Goal: Information Seeking & Learning: Learn about a topic

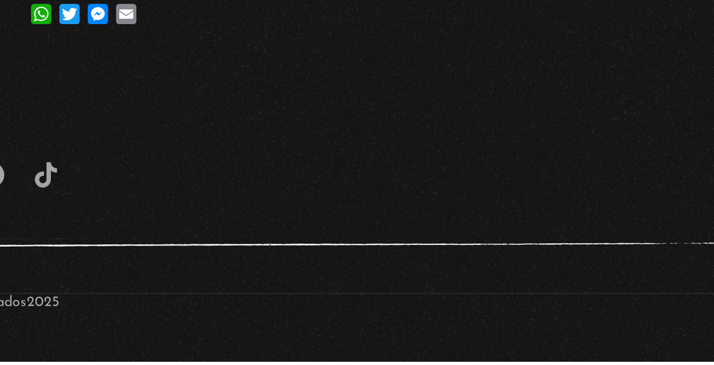
scroll to position [258, 0]
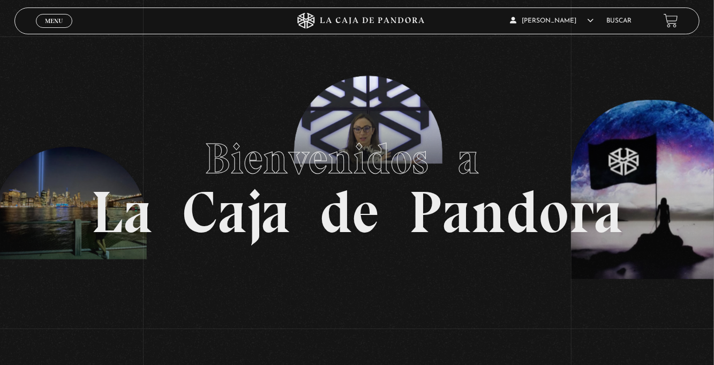
click at [45, 26] on link "Menu Cerrar" at bounding box center [54, 21] width 36 height 14
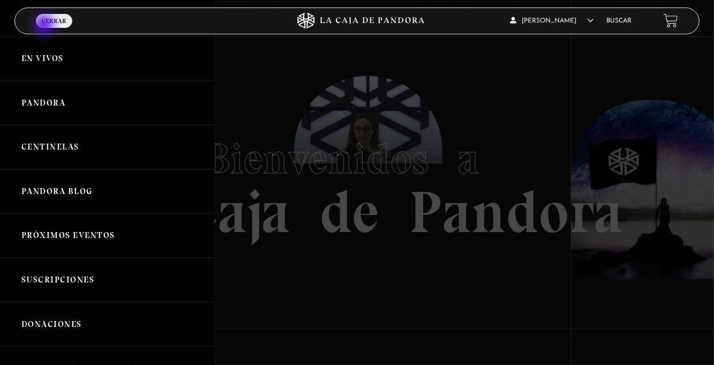
click at [93, 156] on link "Centinelas" at bounding box center [107, 147] width 214 height 44
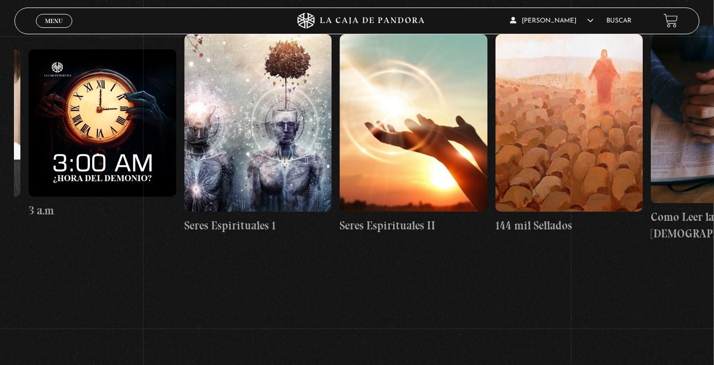
scroll to position [0, 14468]
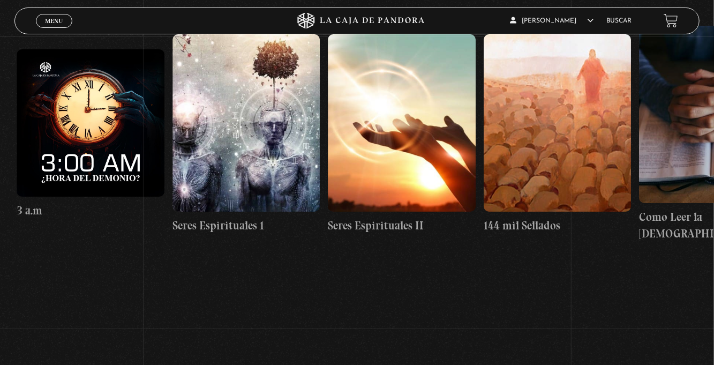
click at [394, 128] on figure at bounding box center [401, 122] width 147 height 177
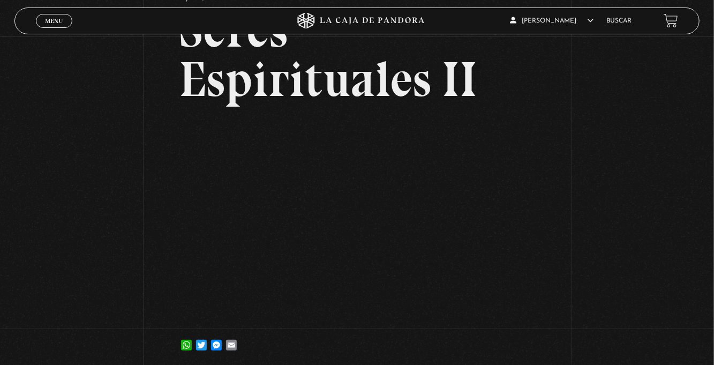
scroll to position [91, 0]
